Goal: Transaction & Acquisition: Book appointment/travel/reservation

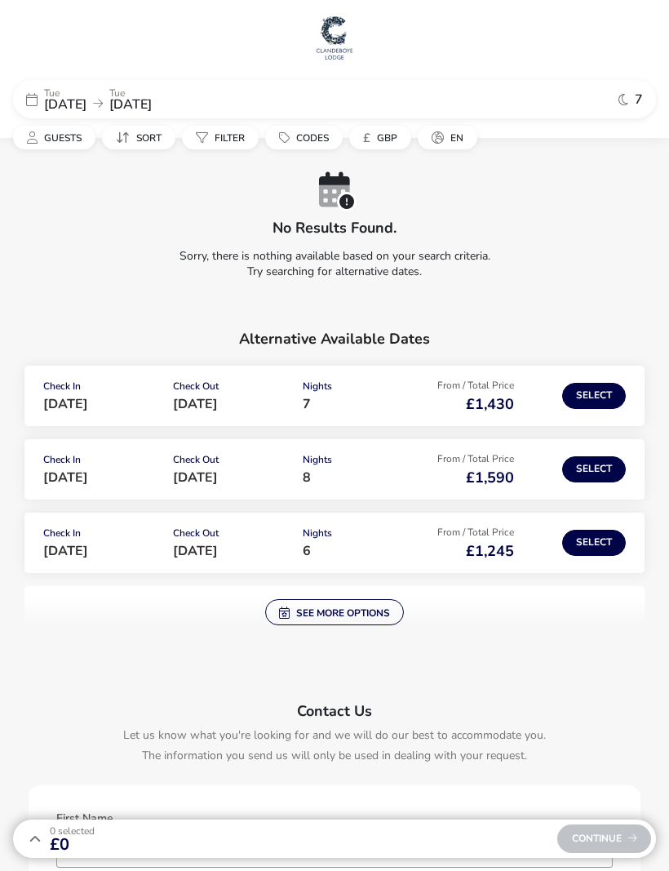
click at [357, 613] on span "See more options" at bounding box center [334, 612] width 111 height 13
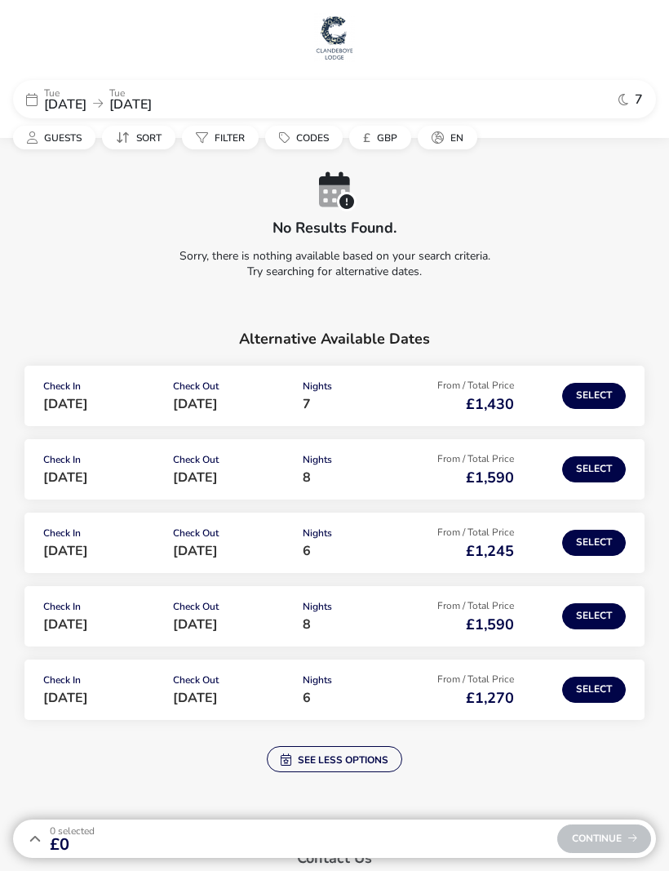
click at [86, 101] on span "[DATE]" at bounding box center [65, 105] width 42 height 18
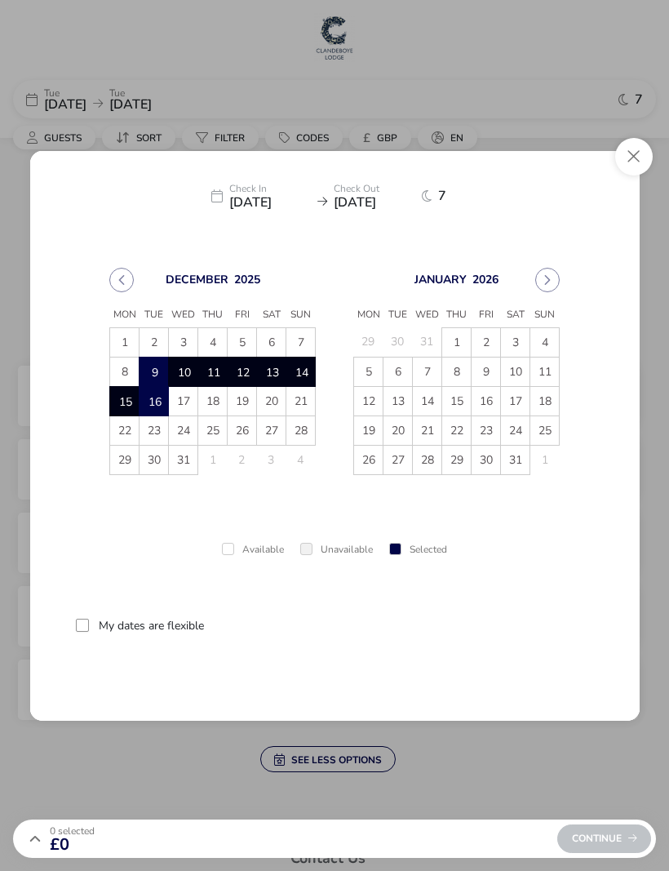
click at [608, 281] on div "[DATE] Mon Tue Wed Thu Fri Sat Sun 1 2 3 4 5 6 7 8 9 9 10 10 11 11 12 12 13 13 …" at bounding box center [335, 473] width 610 height 496
click at [546, 289] on button "Next Month" at bounding box center [548, 280] width 24 height 24
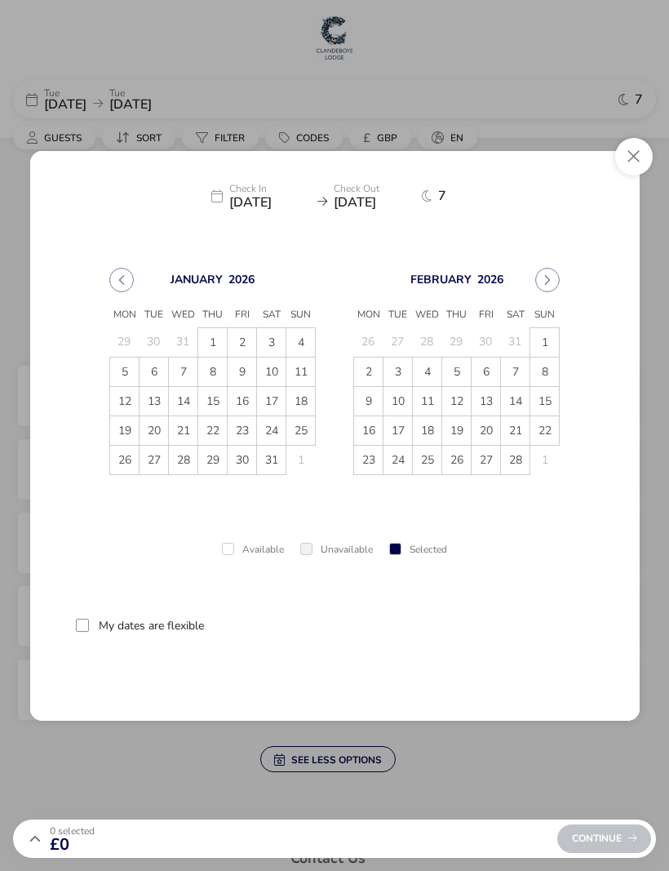
click at [546, 287] on button "Next Month" at bounding box center [548, 280] width 24 height 24
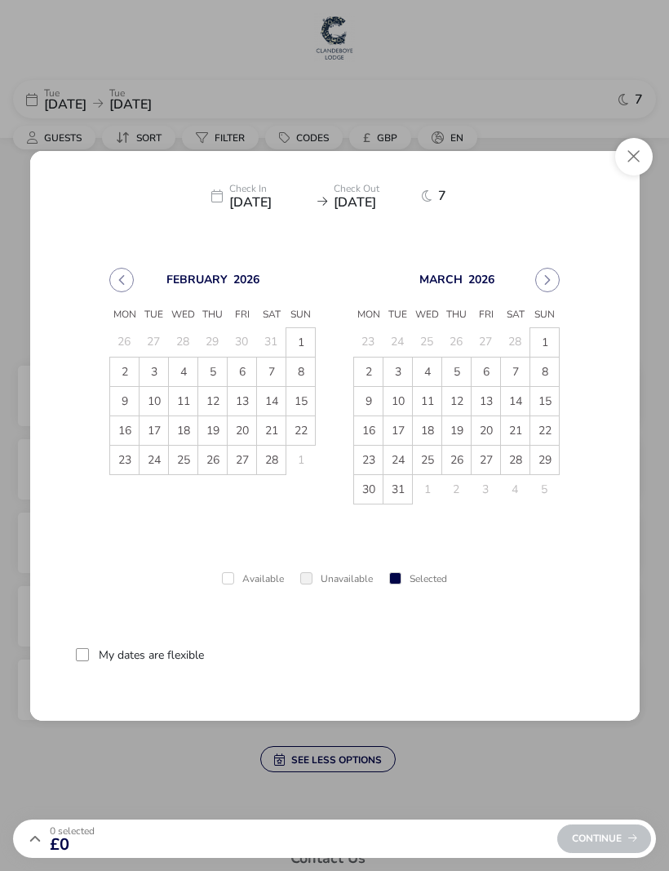
click at [118, 364] on span "2" at bounding box center [124, 372] width 29 height 29
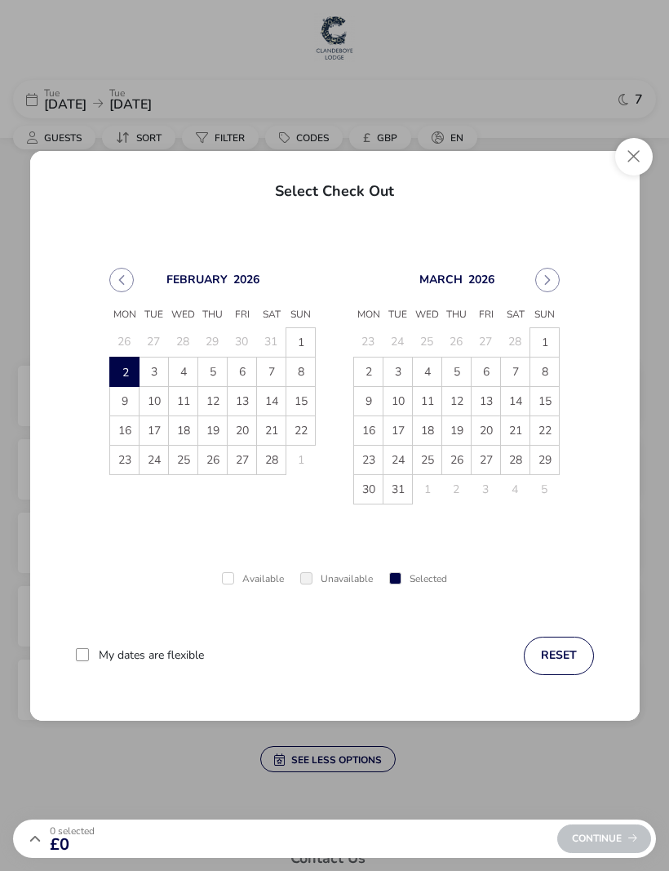
click at [163, 374] on span "3" at bounding box center [154, 372] width 29 height 29
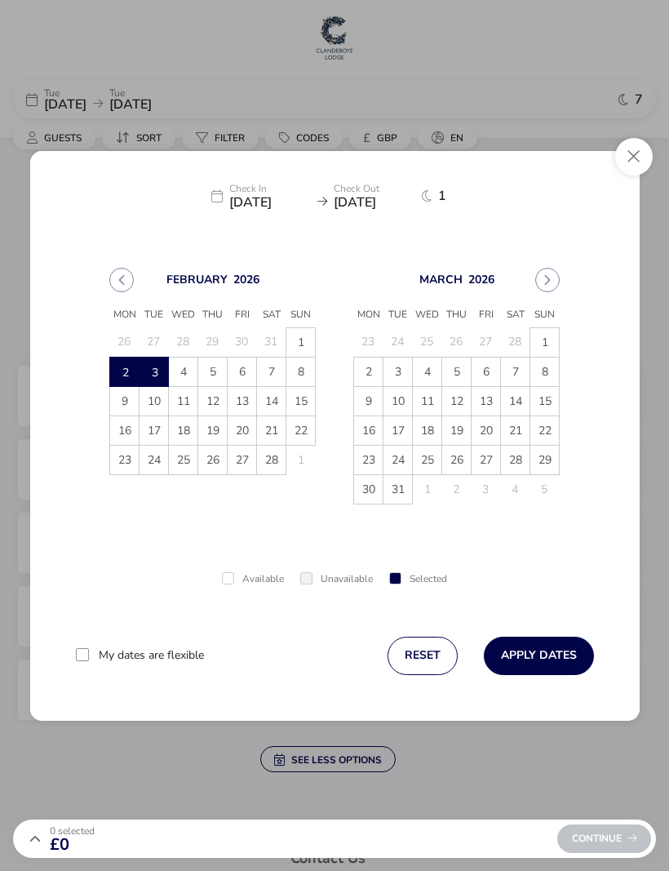
click at [190, 374] on span "4" at bounding box center [183, 372] width 29 height 29
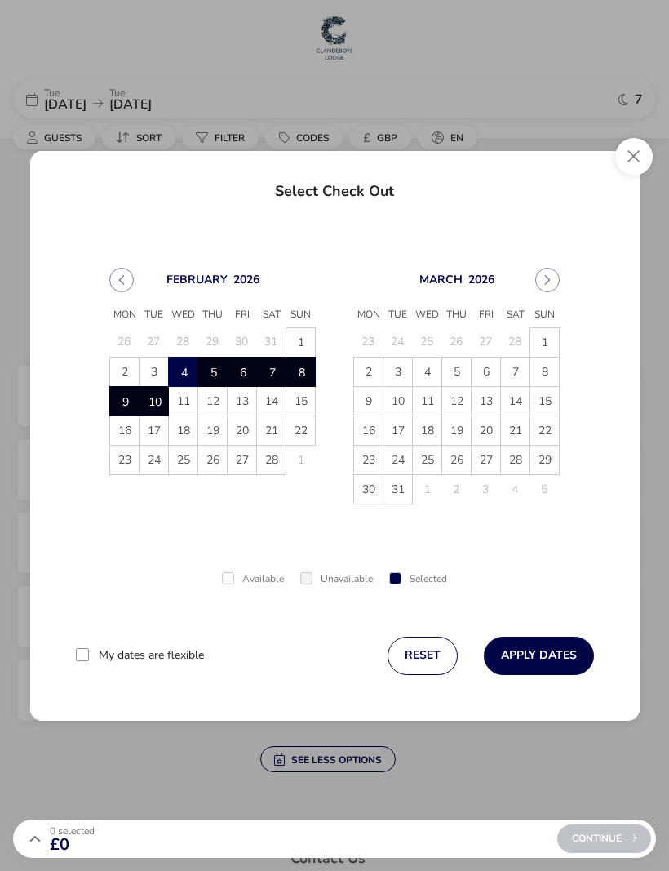
click at [162, 410] on span "10" at bounding box center [154, 402] width 29 height 29
click at [536, 660] on button "Apply Dates" at bounding box center [539, 656] width 110 height 38
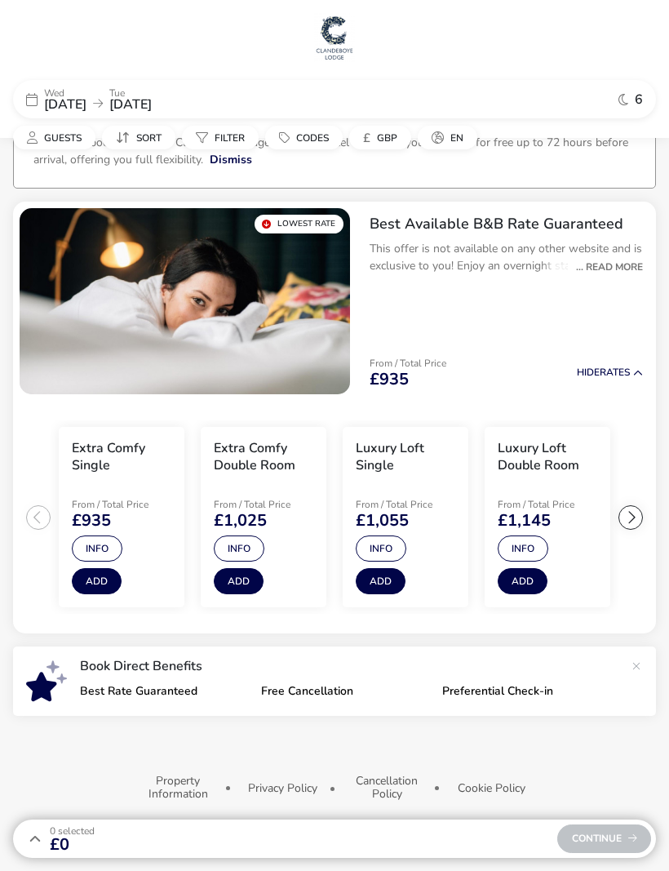
scroll to position [42, 0]
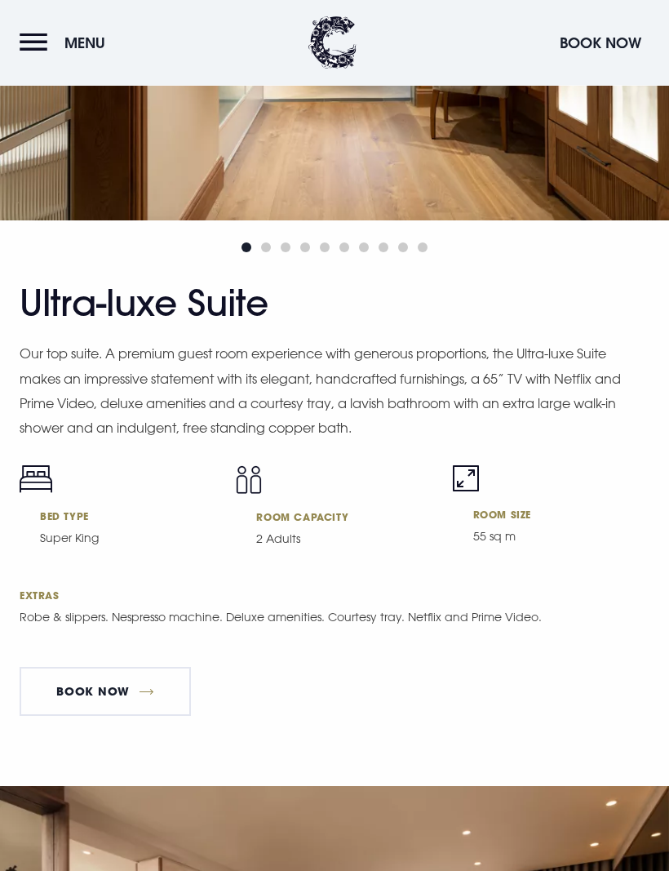
scroll to position [3031, 0]
click at [117, 716] on link "Book Now" at bounding box center [105, 691] width 171 height 49
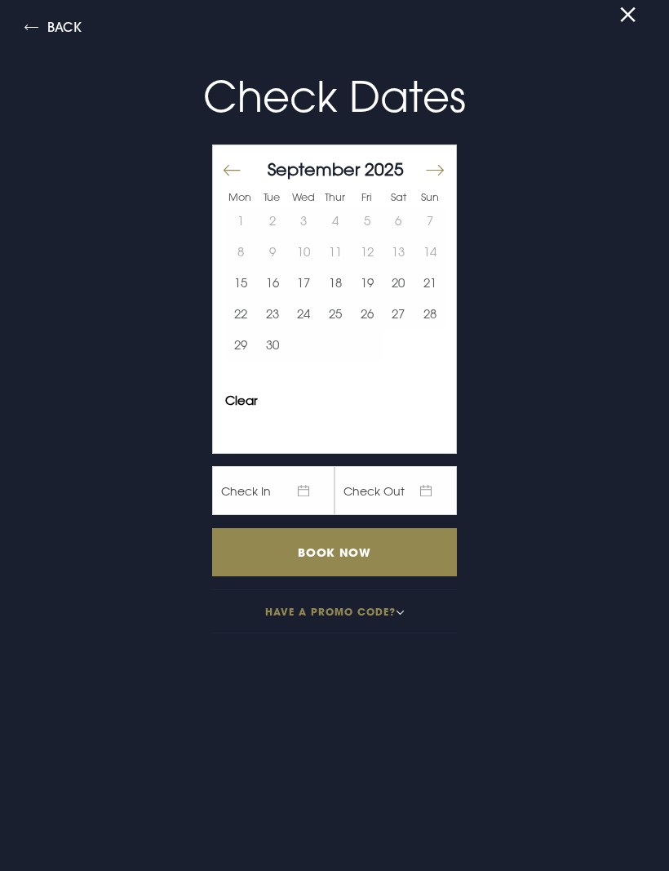
click at [426, 177] on button "Move forward to switch to the next month." at bounding box center [435, 170] width 20 height 34
click at [438, 173] on button "Move forward to switch to the next month." at bounding box center [435, 170] width 20 height 34
click at [439, 168] on button "Move forward to switch to the next month." at bounding box center [435, 170] width 20 height 34
click at [442, 159] on button "Move forward to switch to the next month." at bounding box center [435, 170] width 20 height 34
click at [442, 160] on button "Move forward to switch to the next month." at bounding box center [435, 170] width 20 height 34
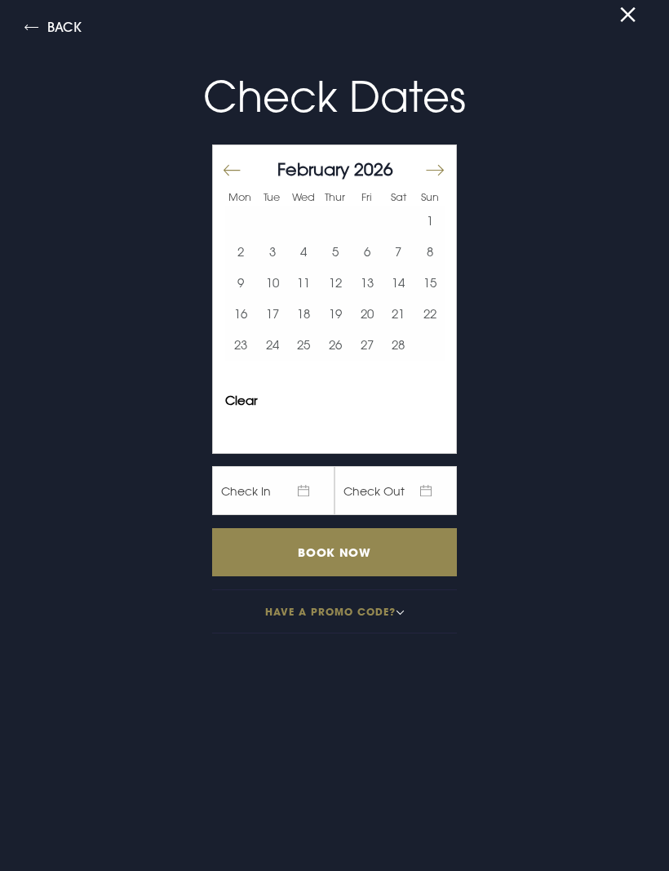
click at [235, 290] on button "9" at bounding box center [241, 283] width 32 height 31
click at [278, 286] on button "10" at bounding box center [273, 283] width 32 height 31
click at [306, 282] on button "11" at bounding box center [304, 283] width 32 height 31
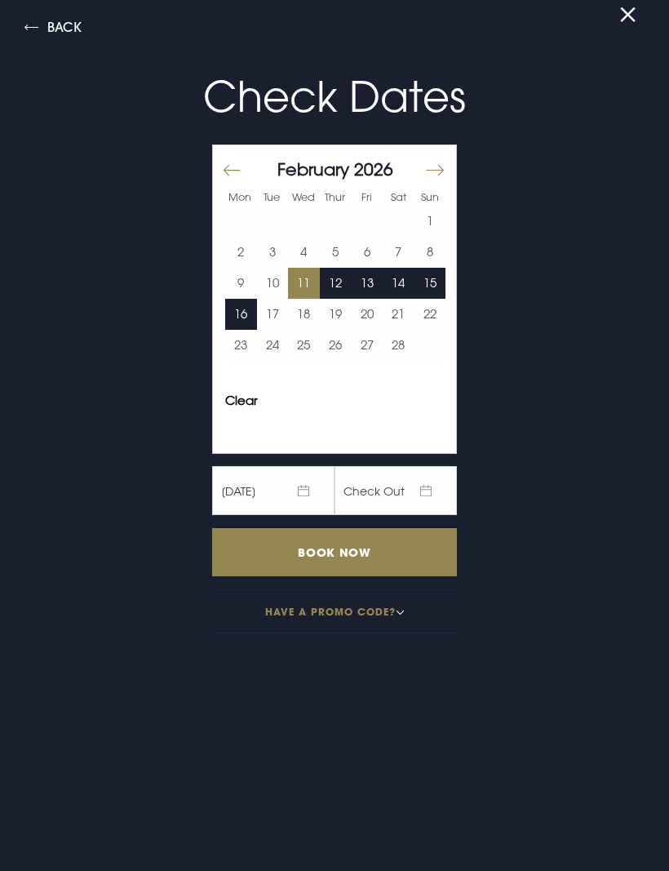
click at [279, 313] on button "17" at bounding box center [273, 314] width 32 height 31
click at [416, 556] on input "Book Now" at bounding box center [334, 552] width 245 height 48
